Goal: Complete application form

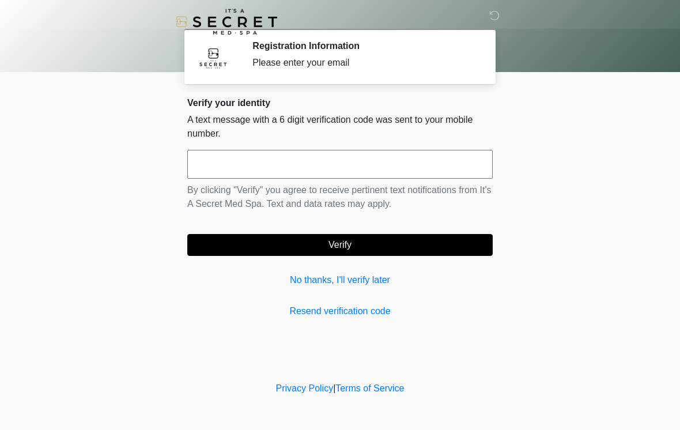
click at [343, 177] on input "text" at bounding box center [340, 164] width 306 height 29
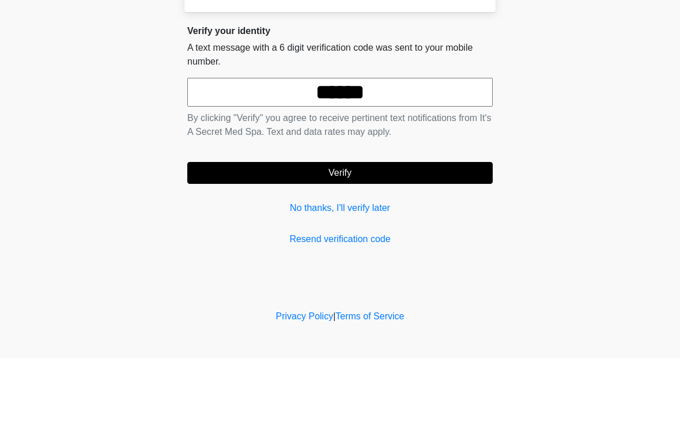
type input "******"
click at [390, 234] on button "Verify" at bounding box center [340, 245] width 306 height 22
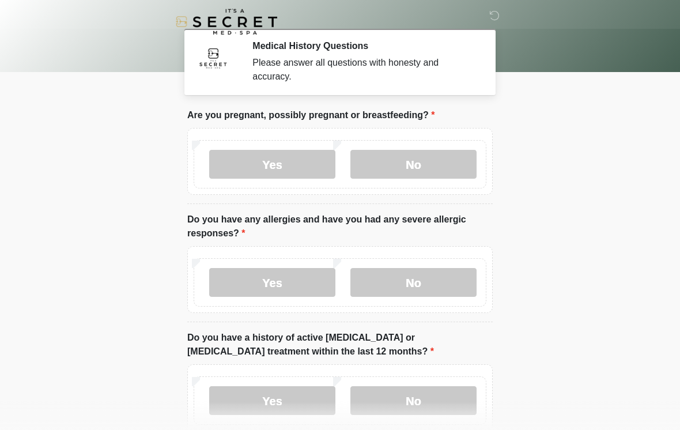
click at [458, 154] on label "No" at bounding box center [413, 164] width 126 height 29
click at [453, 285] on label "No" at bounding box center [413, 282] width 126 height 29
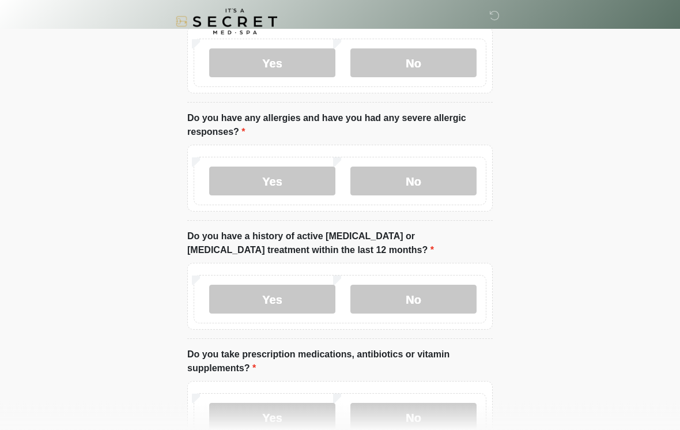
click at [440, 307] on label "No" at bounding box center [413, 299] width 126 height 29
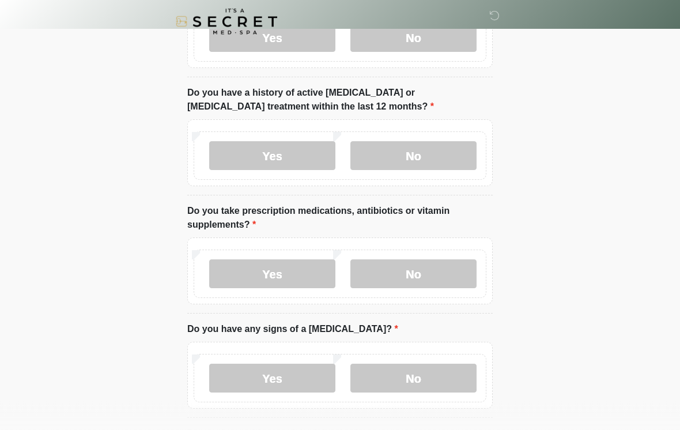
click at [283, 281] on label "Yes" at bounding box center [272, 274] width 126 height 29
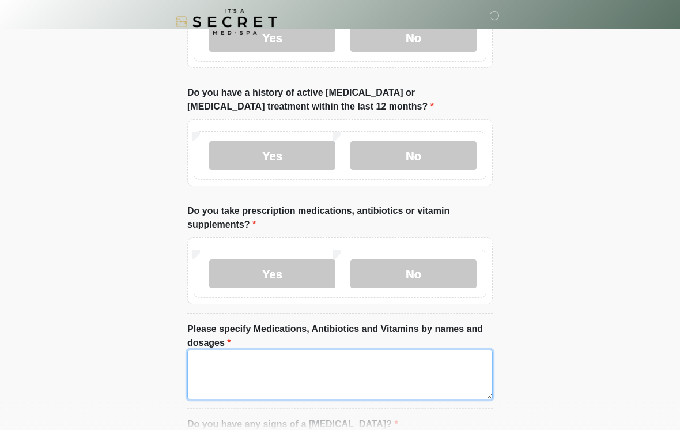
click at [458, 387] on textarea "Please specify Medications, Antibiotics and Vitamins by names and dosages" at bounding box center [340, 375] width 306 height 50
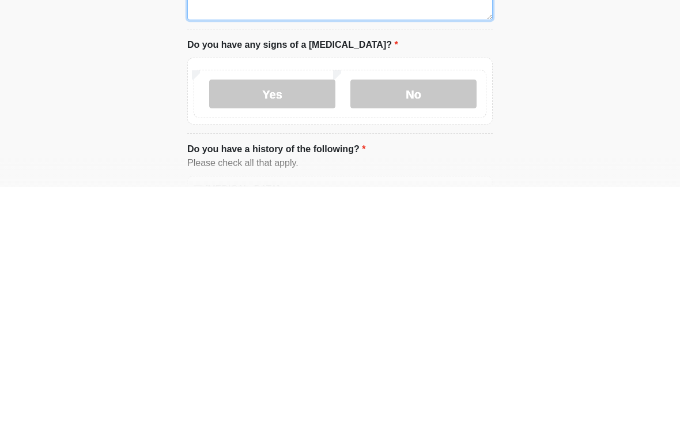
scroll to position [383, 0]
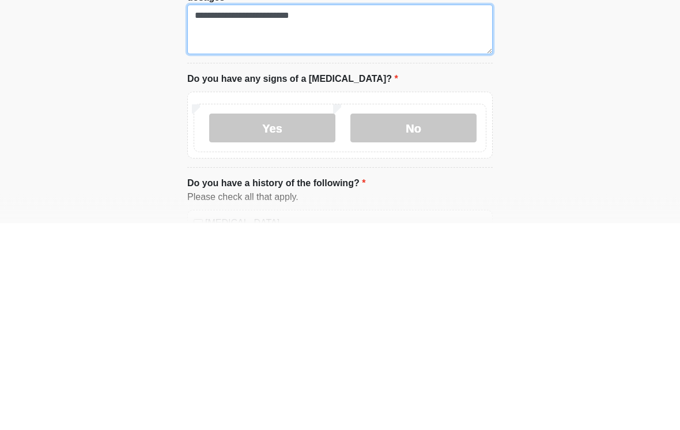
type textarea "**********"
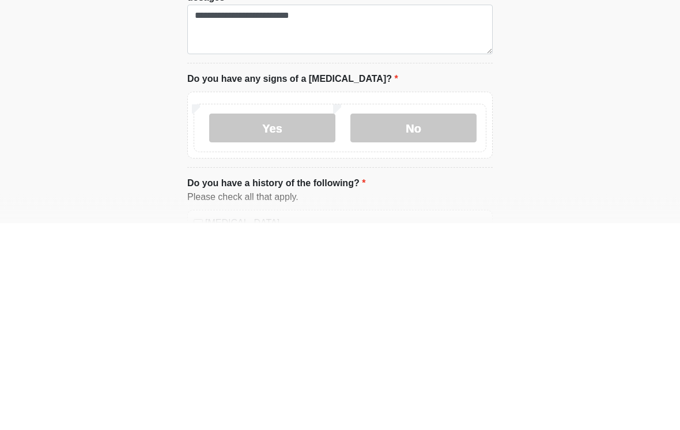
click at [450, 321] on label "No" at bounding box center [413, 335] width 126 height 29
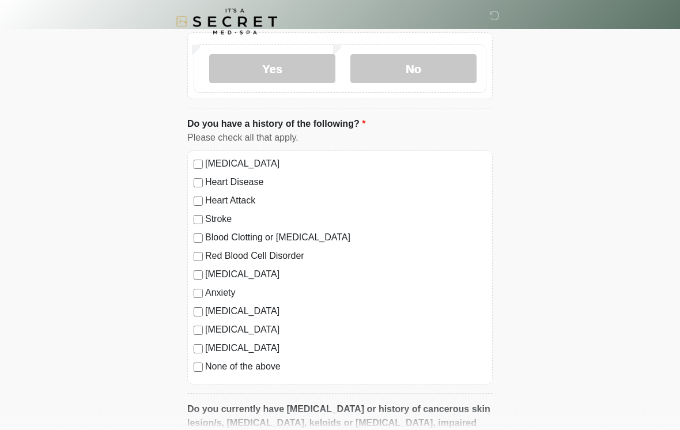
scroll to position [666, 0]
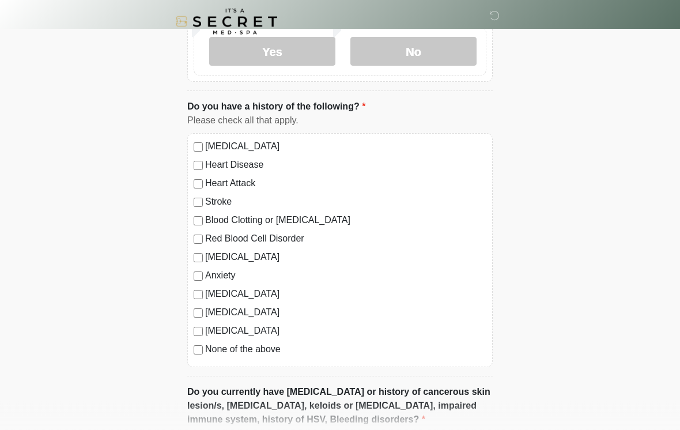
click at [258, 353] on label "None of the above" at bounding box center [345, 350] width 281 height 14
click at [279, 343] on label "None of the above" at bounding box center [345, 350] width 281 height 14
click at [235, 261] on label "[MEDICAL_DATA]" at bounding box center [345, 258] width 281 height 14
click at [227, 273] on label "Anxiety" at bounding box center [345, 276] width 281 height 14
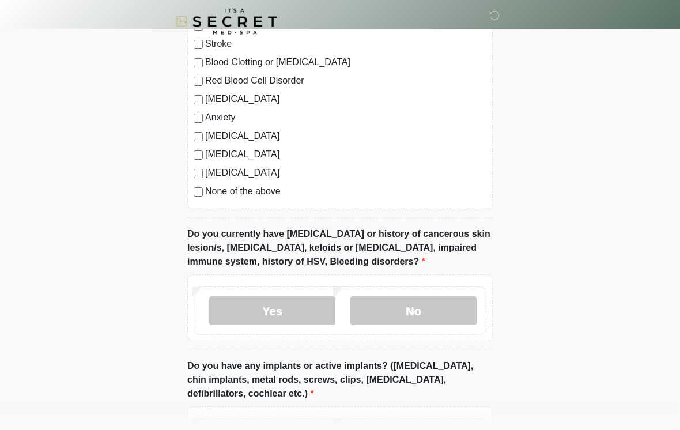
scroll to position [825, 0]
click at [446, 312] on label "No" at bounding box center [413, 310] width 126 height 29
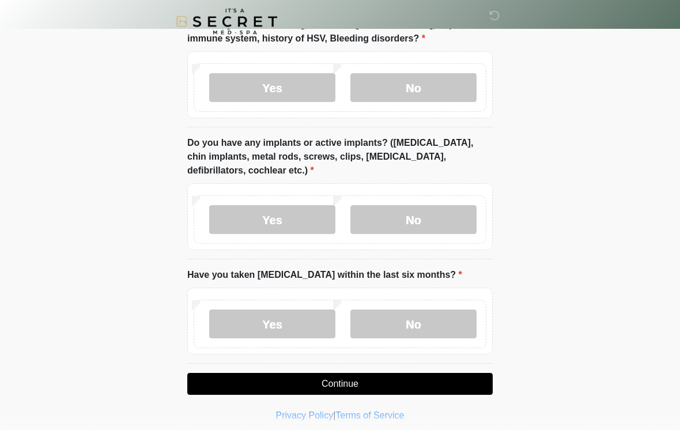
scroll to position [1049, 0]
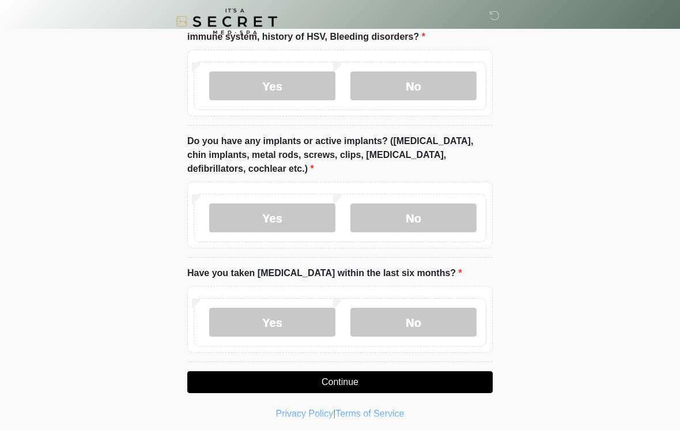
click at [454, 214] on label "No" at bounding box center [413, 218] width 126 height 29
click at [435, 325] on label "No" at bounding box center [413, 322] width 126 height 29
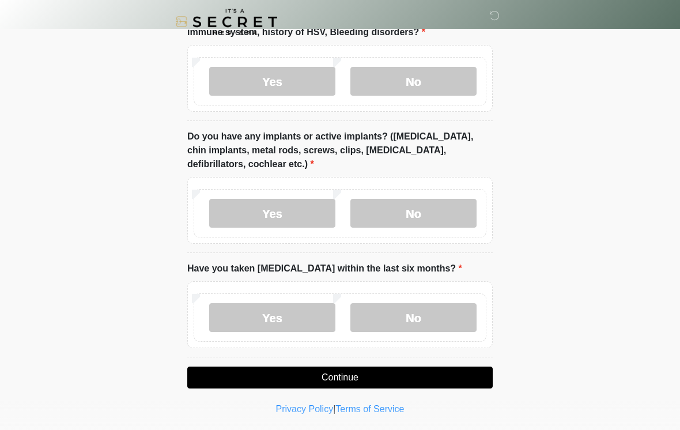
click at [390, 376] on button "Continue" at bounding box center [340, 378] width 306 height 22
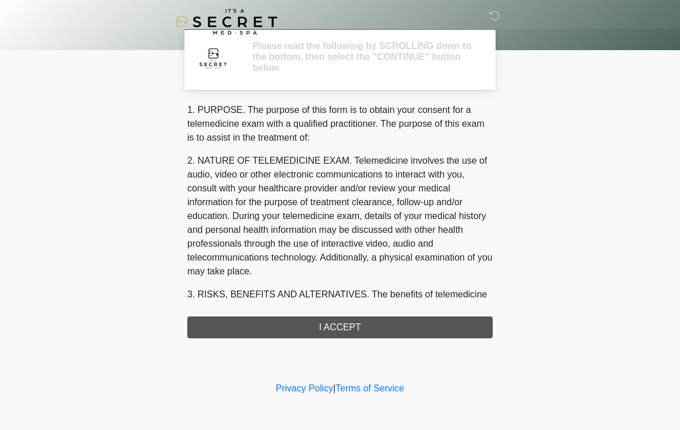
scroll to position [0, 0]
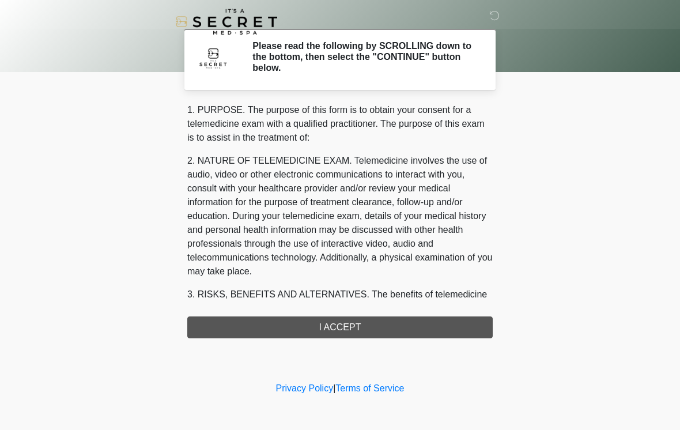
click at [410, 327] on div "1. PURPOSE. The purpose of this form is to obtain your consent for a telemedici…" at bounding box center [340, 220] width 306 height 235
click at [424, 321] on div "1. PURPOSE. The purpose of this form is to obtain your consent for a telemedici…" at bounding box center [340, 220] width 306 height 235
click at [363, 329] on div "1. PURPOSE. The purpose of this form is to obtain your consent for a telemedici…" at bounding box center [340, 220] width 306 height 235
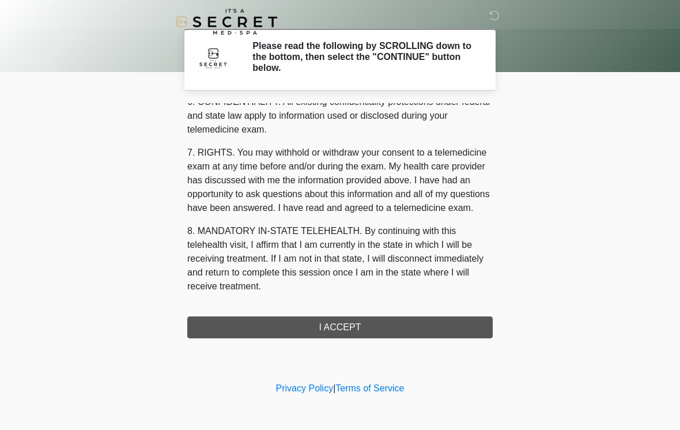
click at [330, 329] on div "1. PURPOSE. The purpose of this form is to obtain your consent for a telemedici…" at bounding box center [340, 220] width 306 height 235
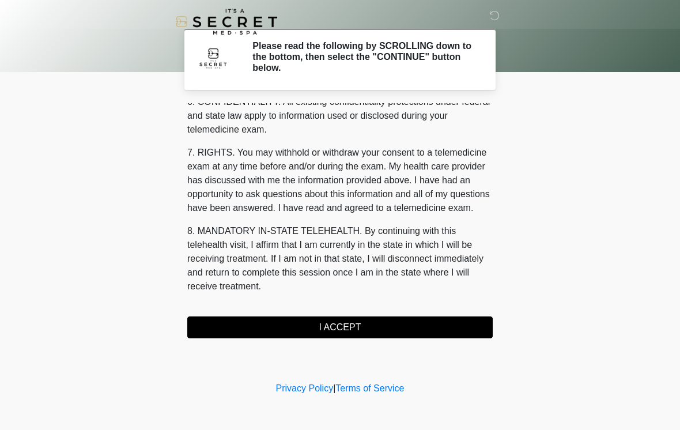
click at [357, 328] on button "I ACCEPT" at bounding box center [340, 327] width 306 height 22
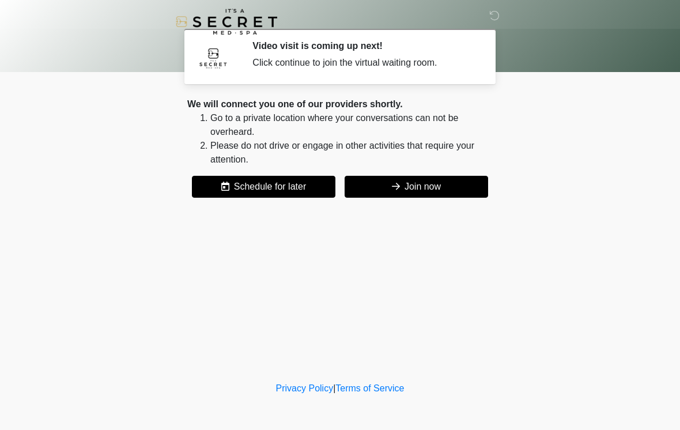
click at [445, 184] on button "Join now" at bounding box center [417, 187] width 144 height 22
